Goal: Transaction & Acquisition: Purchase product/service

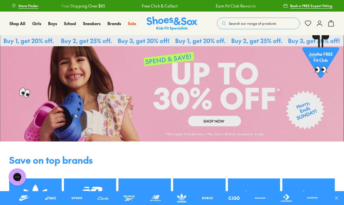
scroll to position [1, 0]
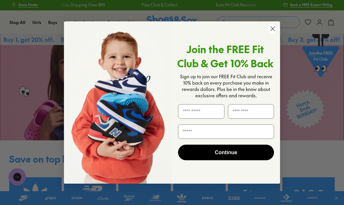
click at [322, 22] on icon at bounding box center [319, 22] width 7 height 7
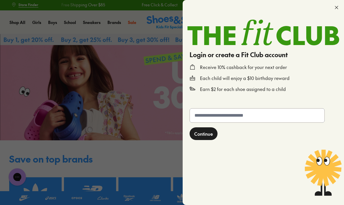
click at [226, 118] on input "text" at bounding box center [257, 115] width 135 height 14
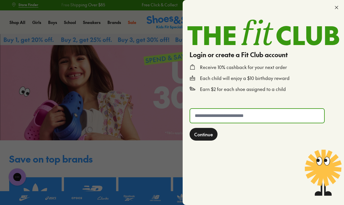
scroll to position [1, 0]
type input "**********"
click at [204, 138] on button "Continue" at bounding box center [204, 134] width 28 height 13
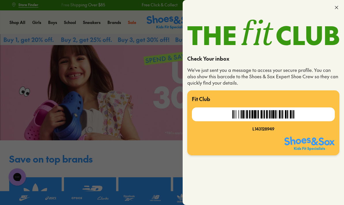
scroll to position [0, 0]
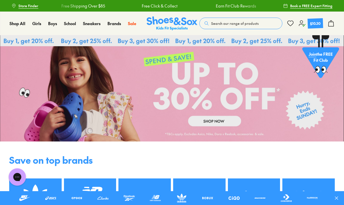
click at [316, 20] on div "$10.30" at bounding box center [315, 23] width 16 height 10
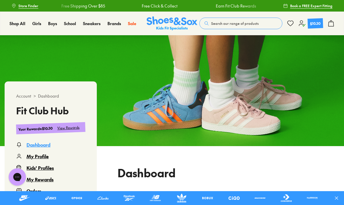
click at [214, 27] on button "Search our range of products" at bounding box center [240, 24] width 83 height 12
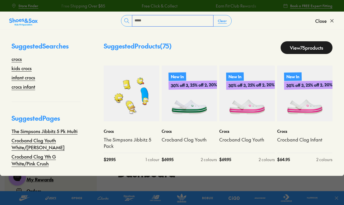
type input "*****"
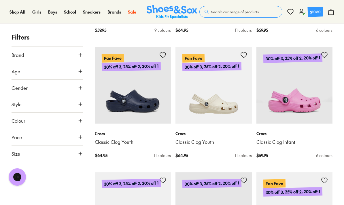
scroll to position [1287, 0]
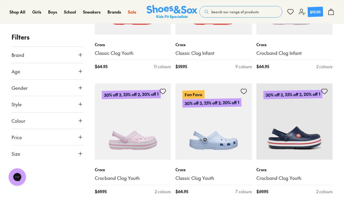
scroll to position [882, 0]
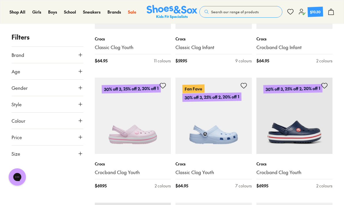
click at [217, 128] on img at bounding box center [213, 116] width 76 height 76
click at [201, 161] on p "Crocs" at bounding box center [213, 164] width 76 height 6
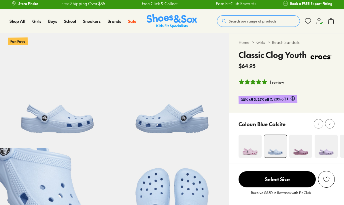
scroll to position [19, 0]
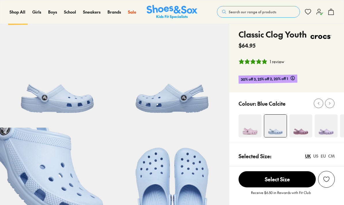
select select "*"
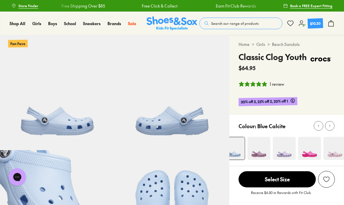
scroll to position [8, 0]
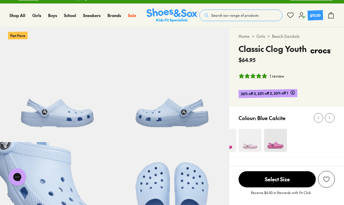
click at [332, 119] on div at bounding box center [330, 118] width 6 height 6
click at [315, 119] on button at bounding box center [319, 118] width 10 height 10
click at [315, 120] on button at bounding box center [319, 118] width 10 height 10
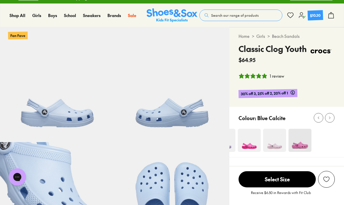
click at [312, 119] on div "Colour: Blue Calcite" at bounding box center [291, 117] width 105 height 13
click at [311, 120] on div "Colour: Blue Calcite" at bounding box center [291, 117] width 105 height 13
click at [318, 116] on icon at bounding box center [318, 118] width 4 height 4
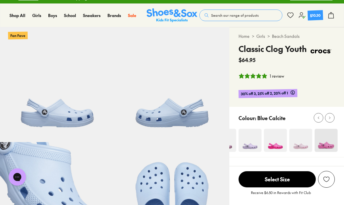
click at [316, 117] on icon at bounding box center [318, 118] width 4 height 4
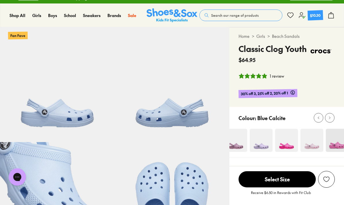
click at [316, 117] on div at bounding box center [319, 118] width 6 height 6
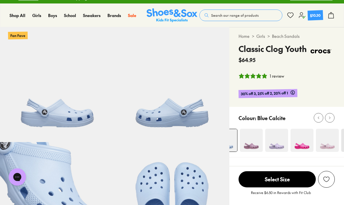
click at [317, 116] on icon at bounding box center [318, 118] width 4 height 4
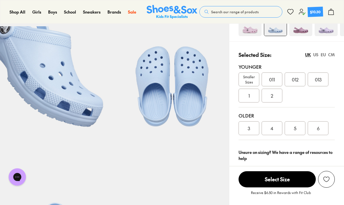
scroll to position [124, 0]
click at [299, 131] on div "5" at bounding box center [295, 128] width 21 height 14
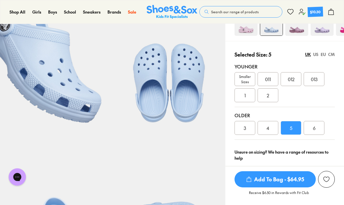
scroll to position [147, 0]
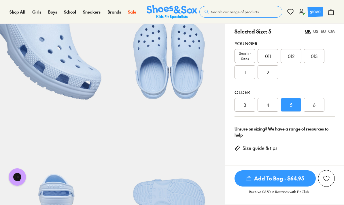
click at [315, 31] on div "US" at bounding box center [315, 31] width 5 height 6
click at [290, 179] on span "Add To Bag - $64.95" at bounding box center [275, 178] width 81 height 16
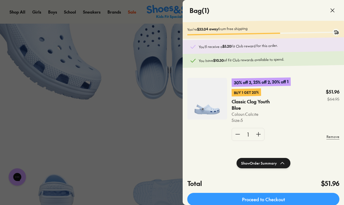
click at [331, 11] on icon at bounding box center [332, 10] width 7 height 7
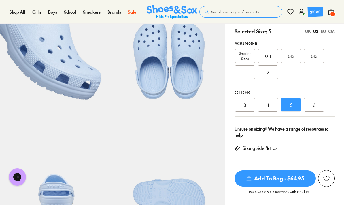
click at [271, 73] on div "2" at bounding box center [268, 72] width 21 height 14
click at [289, 181] on span "Add To Bag - $64.95" at bounding box center [275, 178] width 81 height 16
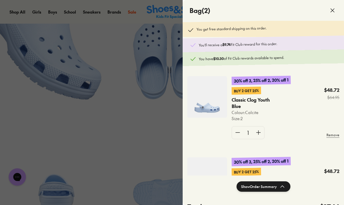
click at [326, 9] on span at bounding box center [332, 10] width 16 height 16
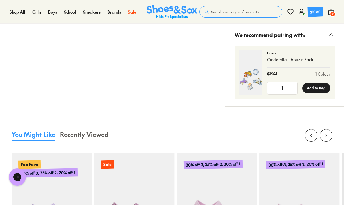
scroll to position [513, 0]
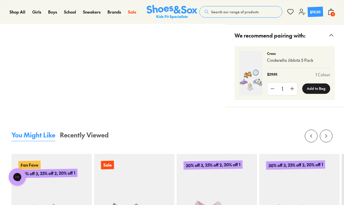
click at [242, 12] on span "Search our range of products" at bounding box center [235, 11] width 48 height 5
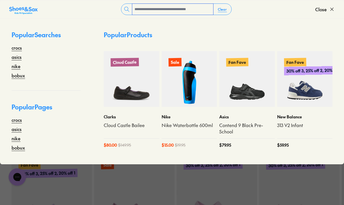
scroll to position [512, 0]
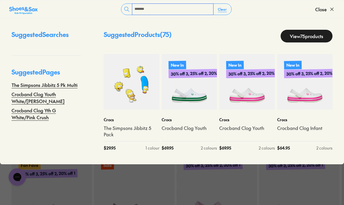
type input "*******"
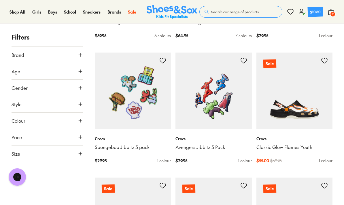
scroll to position [2034, 0]
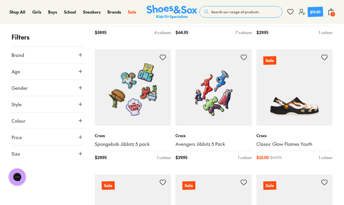
click at [224, 102] on img at bounding box center [213, 87] width 76 height 76
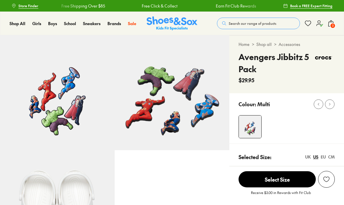
select select "*"
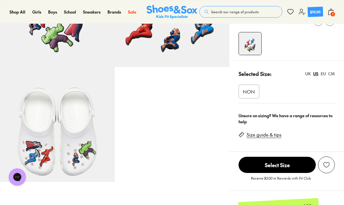
scroll to position [83, 0]
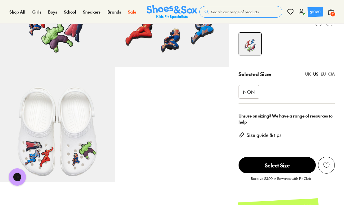
click at [253, 93] on span "NON" at bounding box center [249, 91] width 12 height 7
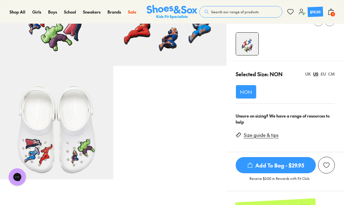
click at [292, 163] on span "Add To Bag - $29.95" at bounding box center [276, 165] width 80 height 16
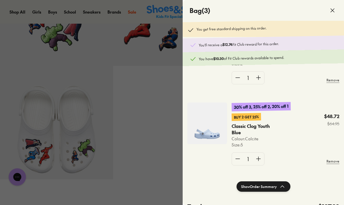
scroll to position [115, 0]
click at [272, 182] on button "Show Order Summary" at bounding box center [264, 186] width 54 height 10
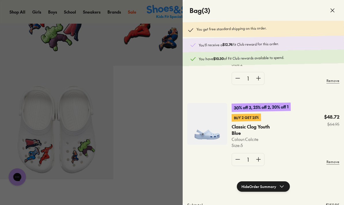
scroll to position [0, 0]
click at [276, 56] on p "You have $10.30 of Fit Club rewards available to spend." at bounding box center [268, 57] width 138 height 7
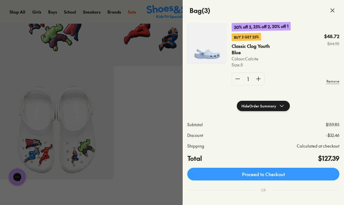
scroll to position [81, 0]
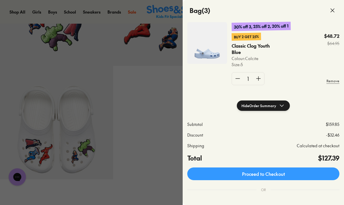
click at [336, 137] on p "-$32.46" at bounding box center [333, 135] width 14 height 6
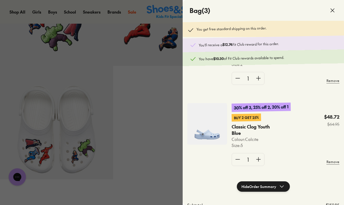
scroll to position [0, 0]
click at [234, 58] on p "You have $10.30 of Fit Club rewards available to spend." at bounding box center [268, 57] width 138 height 7
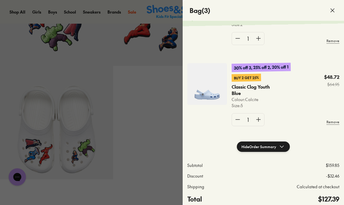
scroll to position [99, 0]
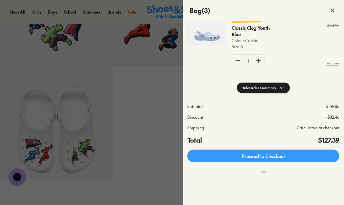
click at [281, 157] on link "Proceed to Checkout" at bounding box center [263, 155] width 152 height 13
